Goal: Check status

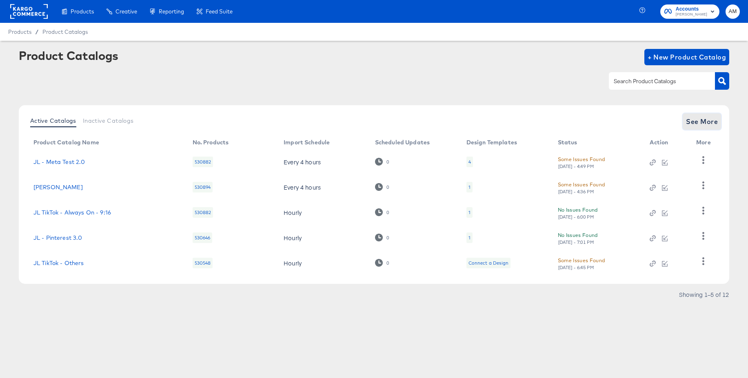
click at [701, 127] on span "See More" at bounding box center [702, 121] width 32 height 11
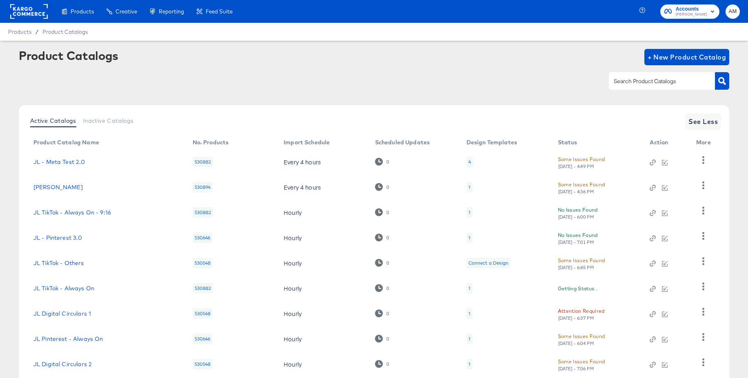
scroll to position [78, 0]
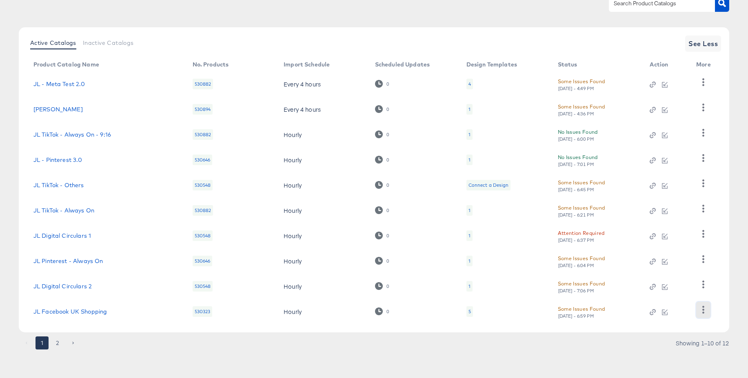
click at [701, 309] on icon "button" at bounding box center [704, 310] width 8 height 8
click at [661, 273] on div "HUD Checks (Internal)" at bounding box center [670, 269] width 82 height 13
